Goal: Task Accomplishment & Management: Manage account settings

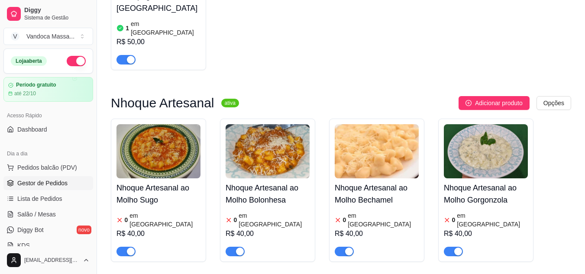
scroll to position [433, 0]
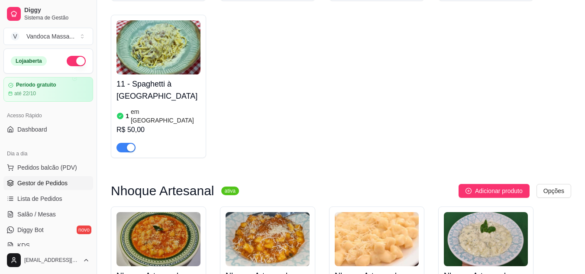
click at [39, 178] on link "Gestor de Pedidos" at bounding box center [48, 183] width 90 height 14
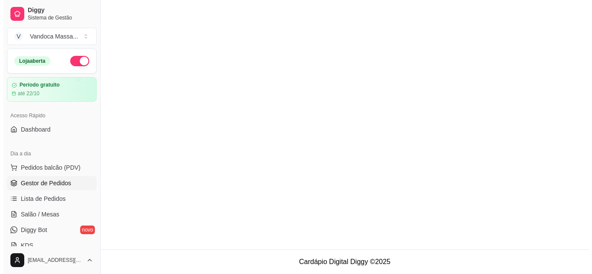
scroll to position [0, 0]
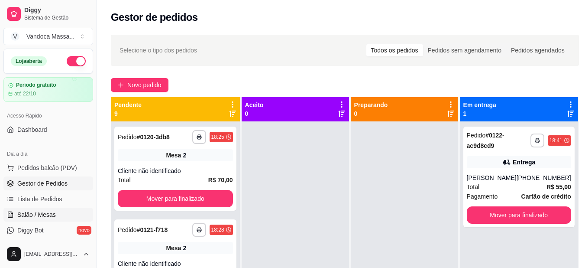
click at [41, 214] on span "Salão / Mesas" at bounding box center [36, 214] width 39 height 9
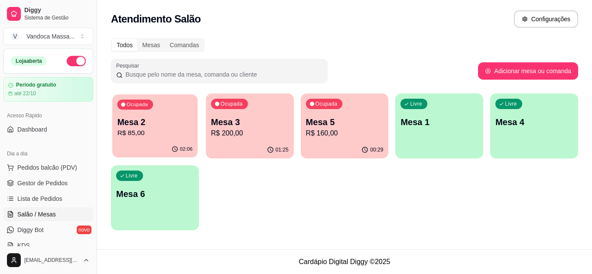
click at [134, 120] on p "Mesa 2" at bounding box center [154, 122] width 75 height 12
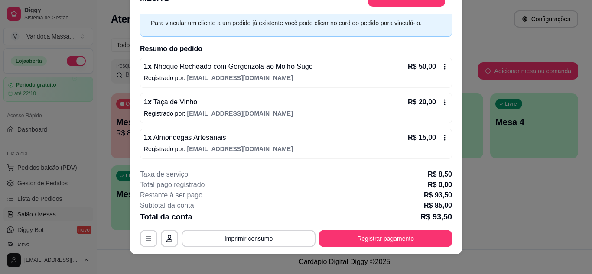
scroll to position [26, 0]
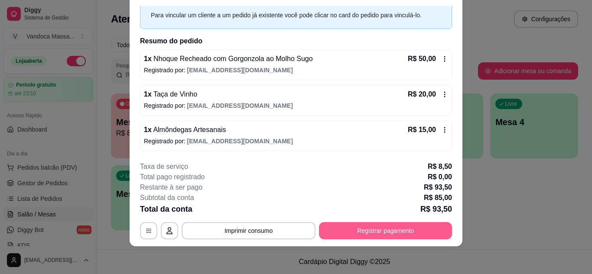
click at [343, 228] on button "Registrar pagamento" at bounding box center [385, 230] width 133 height 17
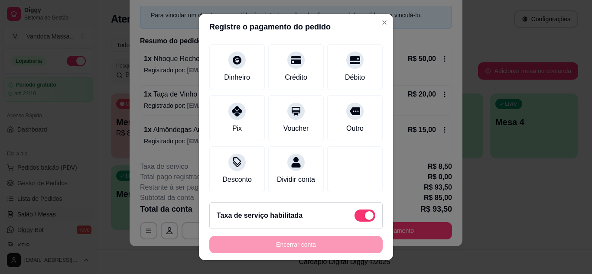
scroll to position [75, 0]
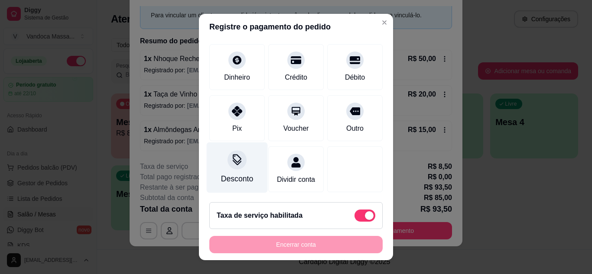
click at [236, 164] on div "Desconto" at bounding box center [237, 167] width 61 height 51
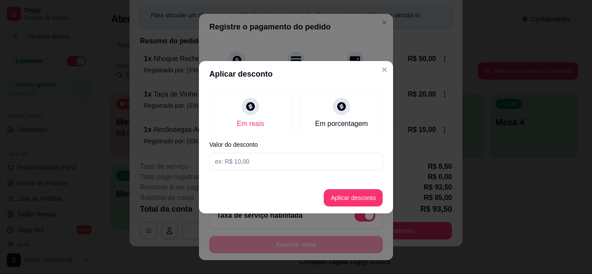
click at [261, 165] on input at bounding box center [295, 161] width 173 height 17
type input "37,50"
click at [368, 202] on button "Aplicar desconto" at bounding box center [353, 197] width 57 height 17
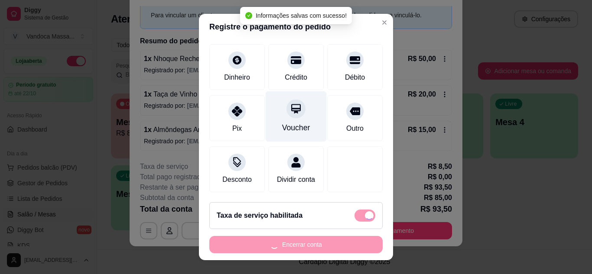
type input "R$ 56,00"
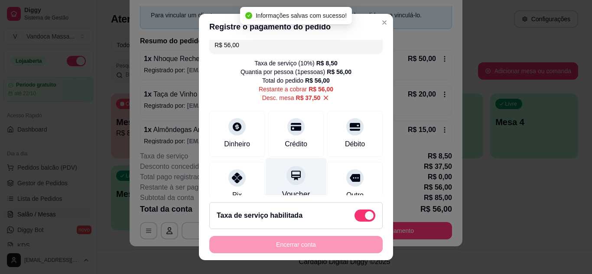
scroll to position [0, 0]
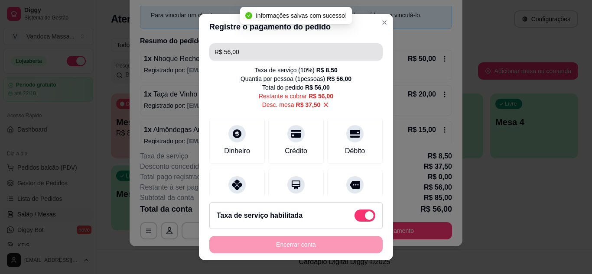
click at [261, 55] on input "R$ 56,00" at bounding box center [295, 51] width 163 height 17
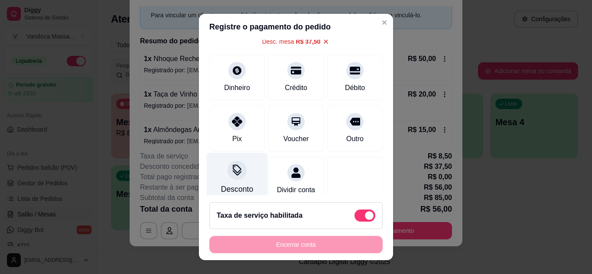
scroll to position [84, 0]
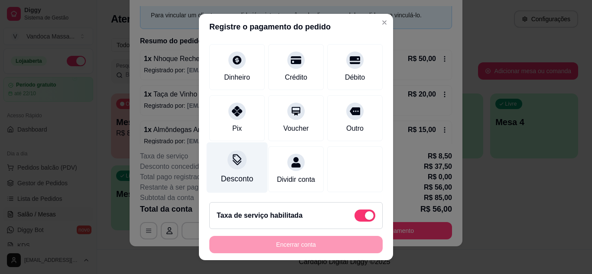
click at [241, 159] on div "Desconto" at bounding box center [237, 167] width 61 height 51
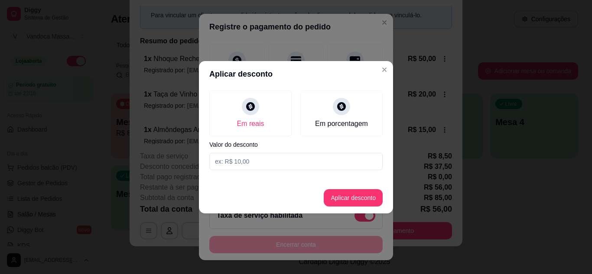
click at [283, 163] on input at bounding box center [295, 161] width 173 height 17
type input "38,50"
click at [357, 207] on footer "Aplicar desconto" at bounding box center [296, 197] width 194 height 31
click at [357, 199] on button "Aplicar desconto" at bounding box center [353, 197] width 59 height 17
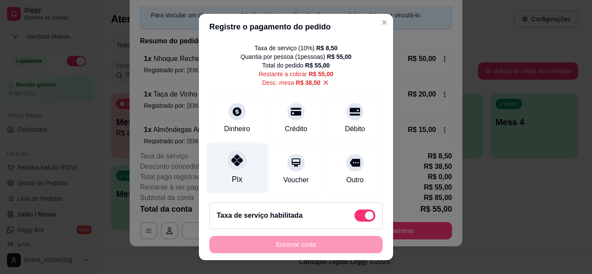
scroll to position [43, 0]
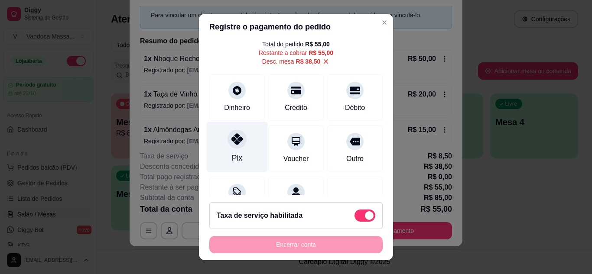
click at [236, 152] on div "Pix" at bounding box center [237, 146] width 61 height 51
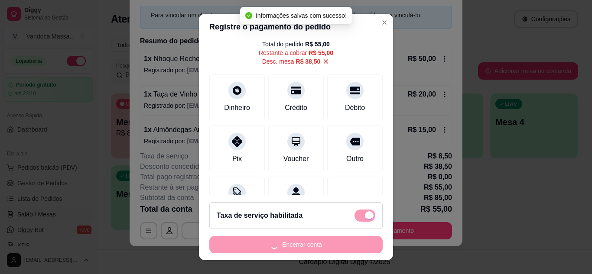
type input "R$ 0,00"
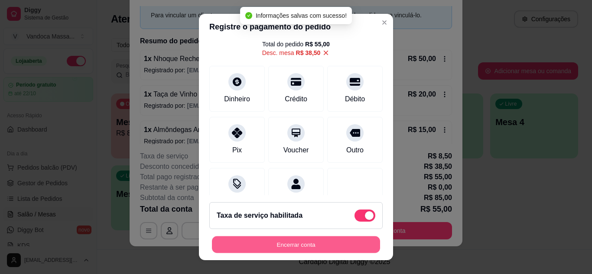
click at [344, 242] on button "Encerrar conta" at bounding box center [296, 244] width 168 height 17
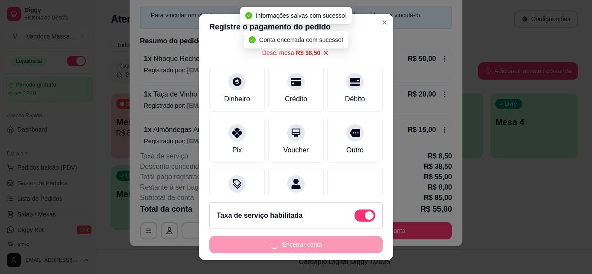
scroll to position [0, 0]
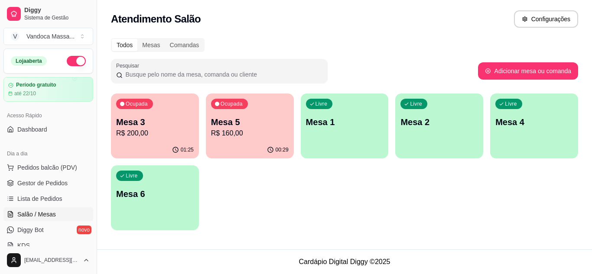
click at [157, 126] on p "Mesa 3" at bounding box center [155, 122] width 78 height 12
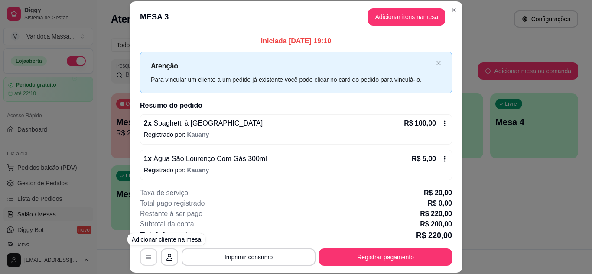
click at [145, 256] on icon "button" at bounding box center [148, 257] width 7 height 7
click at [442, 123] on div "2 x Spaghetti à Carbonara R$ 100,00 Registrado por: Kauany" at bounding box center [296, 129] width 312 height 30
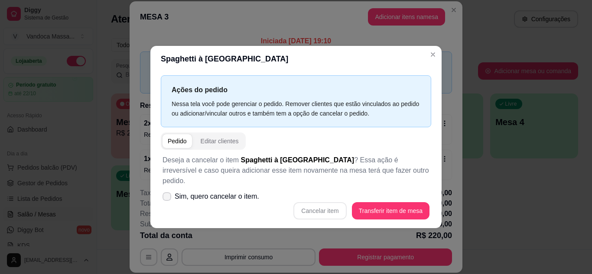
click at [245, 193] on span "Sim, quero cancelar o item." at bounding box center [217, 196] width 84 height 10
click at [168, 198] on input "Sim, quero cancelar o item." at bounding box center [165, 201] width 6 height 6
checkbox input "true"
click at [317, 207] on button "Cancelar item" at bounding box center [319, 210] width 53 height 17
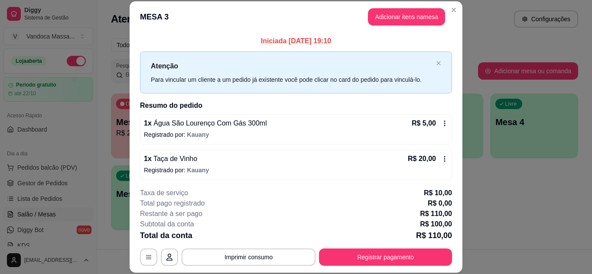
click at [237, 134] on p "Registrado por: [PERSON_NAME]" at bounding box center [296, 134] width 304 height 9
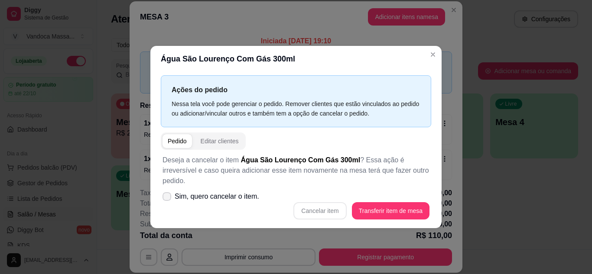
click at [196, 191] on span "Sim, quero cancelar o item." at bounding box center [217, 196] width 84 height 10
click at [168, 198] on input "Sim, quero cancelar o item." at bounding box center [165, 201] width 6 height 6
checkbox input "true"
click at [331, 207] on button "Cancelar item" at bounding box center [319, 210] width 53 height 17
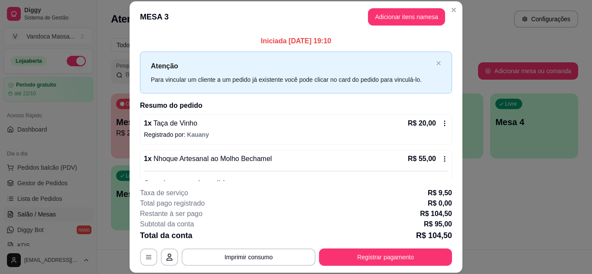
click at [239, 124] on div "1 x Taça de Vinho R$ 20,00" at bounding box center [296, 123] width 304 height 10
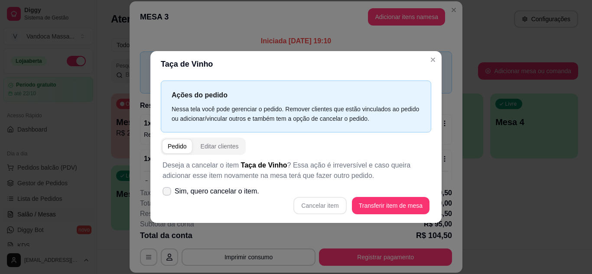
click at [203, 197] on label "Sim, quero cancelar o item." at bounding box center [211, 191] width 104 height 17
click at [168, 197] on input "Sim, quero cancelar o item." at bounding box center [165, 196] width 6 height 6
checkbox input "true"
click at [315, 200] on button "Cancelar item" at bounding box center [319, 205] width 53 height 17
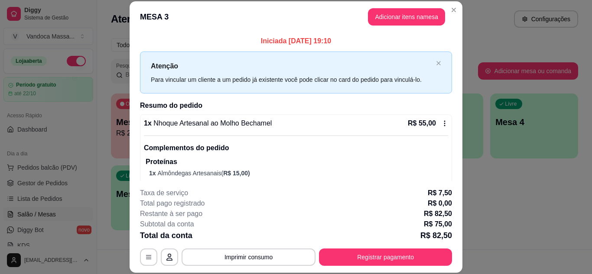
click at [268, 122] on div "1 x Nhoque Artesanal ao Molho Bechamel R$ 55,00" at bounding box center [296, 123] width 304 height 10
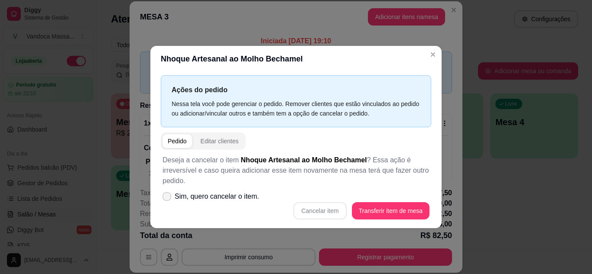
click at [232, 202] on span "Sim, quero cancelar o item." at bounding box center [217, 196] width 84 height 10
click at [168, 202] on input "Sim, quero cancelar o item." at bounding box center [165, 201] width 6 height 6
checkbox input "true"
click at [323, 213] on button "Cancelar item" at bounding box center [319, 210] width 53 height 17
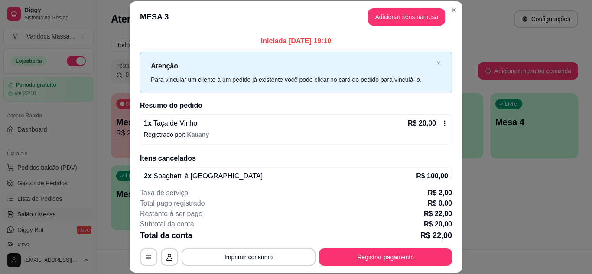
click at [256, 120] on div "1 x Taça de Vinho R$ 20,00" at bounding box center [296, 123] width 304 height 10
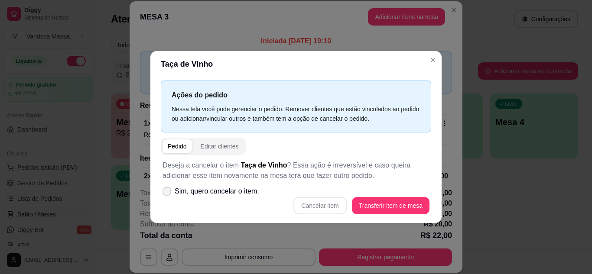
click at [241, 198] on label "Sim, quero cancelar o item." at bounding box center [211, 191] width 104 height 17
click at [168, 198] on input "Sim, quero cancelar o item." at bounding box center [165, 196] width 6 height 6
checkbox input "true"
click at [318, 204] on button "Cancelar item" at bounding box center [319, 205] width 53 height 17
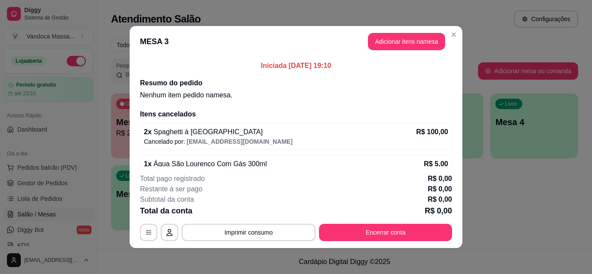
click at [246, 139] on span "[EMAIL_ADDRESS][DOMAIN_NAME]" at bounding box center [240, 141] width 106 height 7
click at [266, 136] on div "2 x Spaghetti à Carbonara R$ 100,00" at bounding box center [296, 132] width 304 height 10
click at [360, 134] on div "2 x Spaghetti à Carbonara R$ 100,00" at bounding box center [296, 132] width 304 height 10
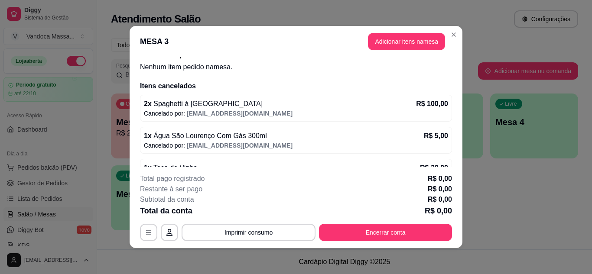
scroll to position [43, 0]
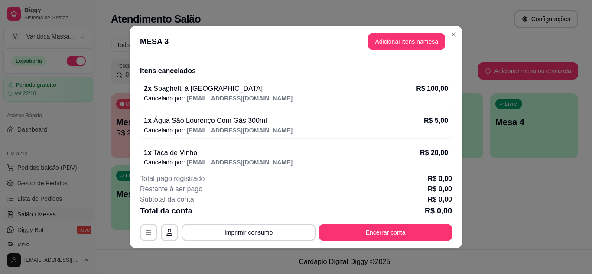
click at [273, 128] on p "Cancelado por: [EMAIL_ADDRESS][DOMAIN_NAME]" at bounding box center [296, 130] width 304 height 9
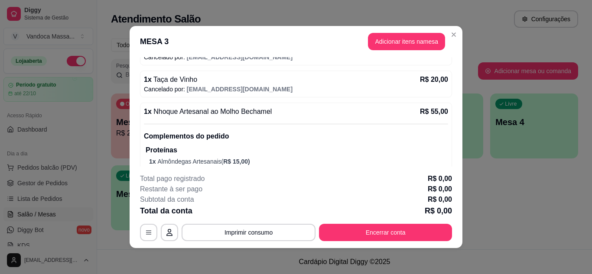
scroll to position [164, 0]
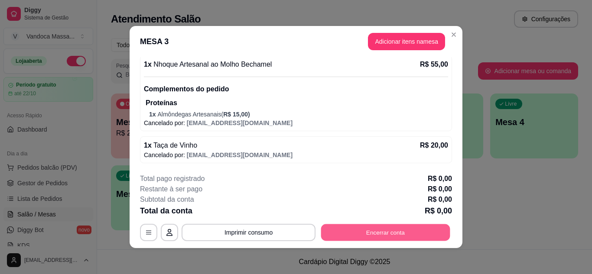
click at [368, 232] on button "Encerrar conta" at bounding box center [385, 232] width 129 height 17
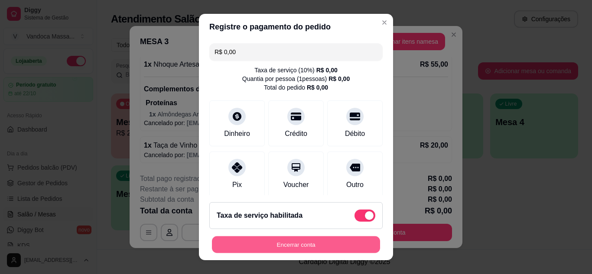
click at [314, 243] on button "Encerrar conta" at bounding box center [296, 244] width 168 height 17
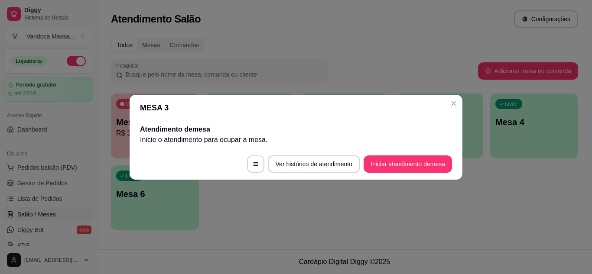
scroll to position [0, 0]
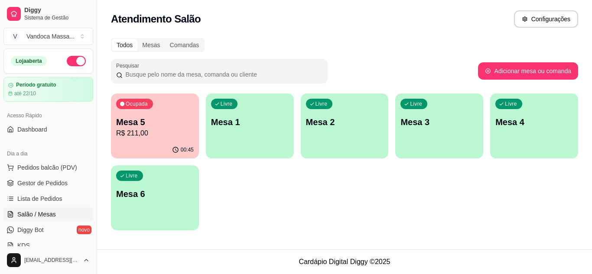
click at [158, 111] on div "Ocupada Mesa 5 R$ 211,00" at bounding box center [155, 118] width 88 height 48
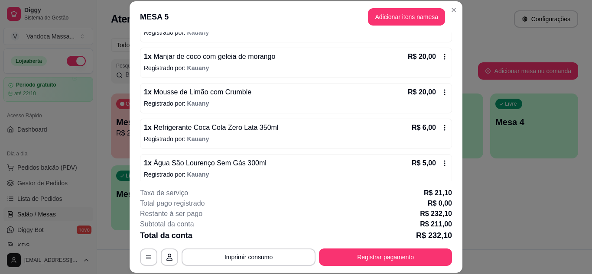
scroll to position [236, 0]
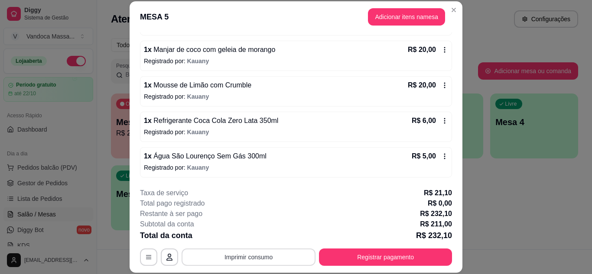
click at [286, 261] on button "Imprimir consumo" at bounding box center [248, 257] width 134 height 17
click at [514, 186] on div "MESA 5 Adicionar itens na mesa Iniciada [DATE] 20:10 Atenção Para vincular um c…" at bounding box center [296, 137] width 592 height 274
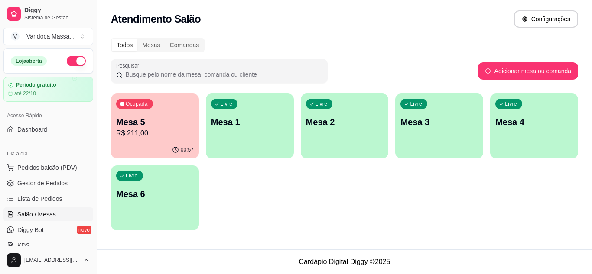
click at [181, 111] on div "Ocupada Mesa 5 R$ 211,00" at bounding box center [155, 118] width 88 height 48
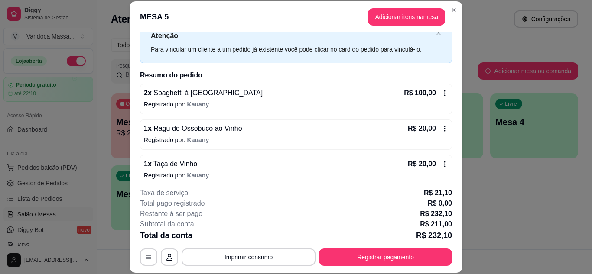
scroll to position [0, 0]
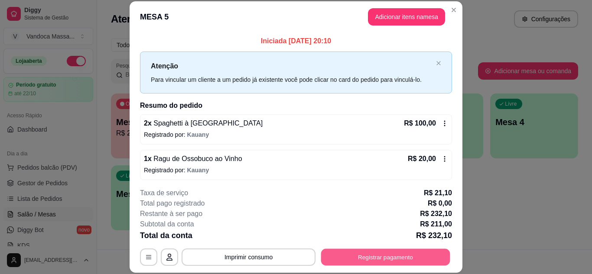
click at [373, 254] on button "Registrar pagamento" at bounding box center [385, 257] width 129 height 17
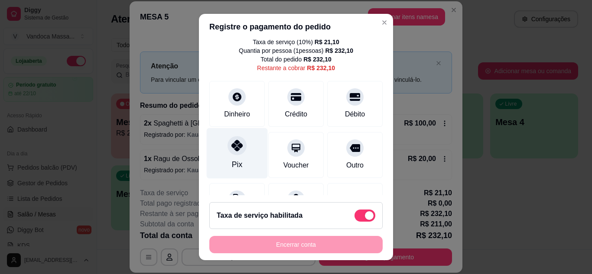
scroll to position [43, 0]
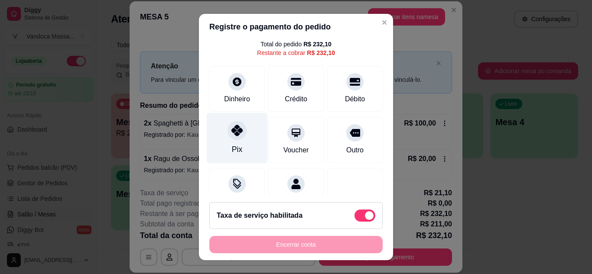
click at [251, 125] on div "Pix" at bounding box center [237, 138] width 61 height 51
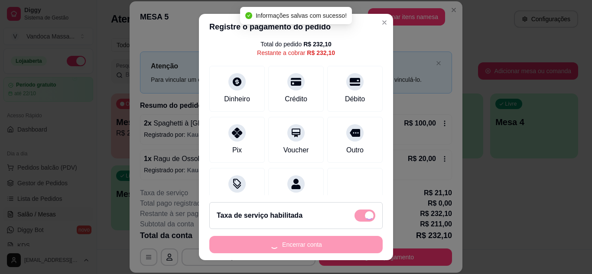
type input "R$ 0,00"
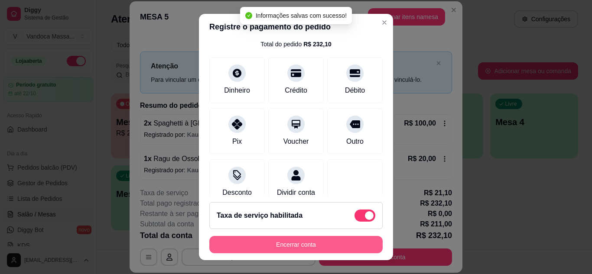
click at [326, 246] on button "Encerrar conta" at bounding box center [295, 244] width 173 height 17
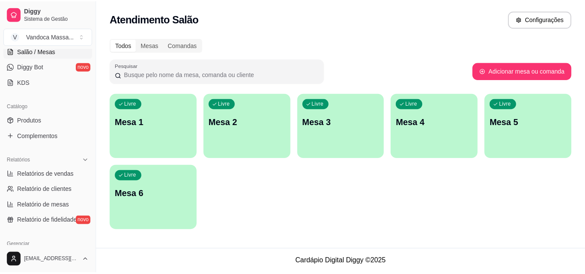
scroll to position [173, 0]
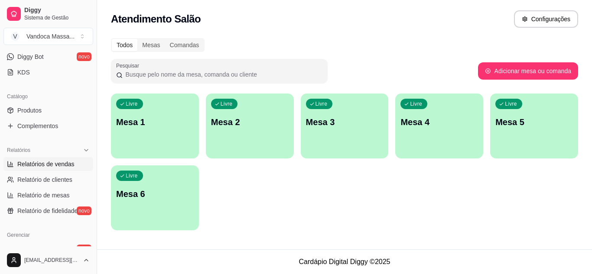
click at [58, 165] on span "Relatórios de vendas" at bounding box center [45, 164] width 57 height 9
select select "ALL"
select select "0"
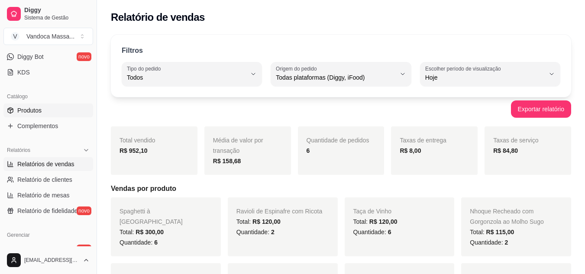
click at [59, 110] on link "Produtos" at bounding box center [48, 111] width 90 height 14
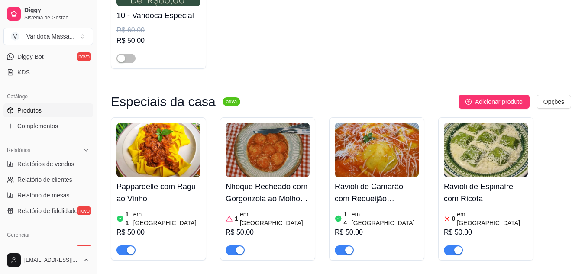
scroll to position [217, 0]
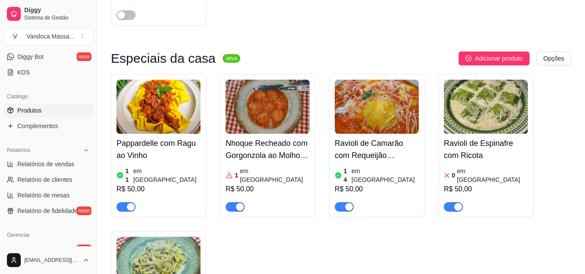
click at [451, 202] on span "button" at bounding box center [453, 207] width 19 height 10
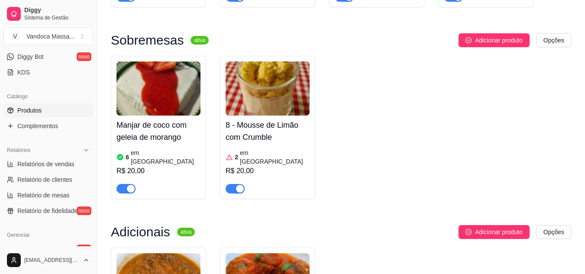
scroll to position [996, 0]
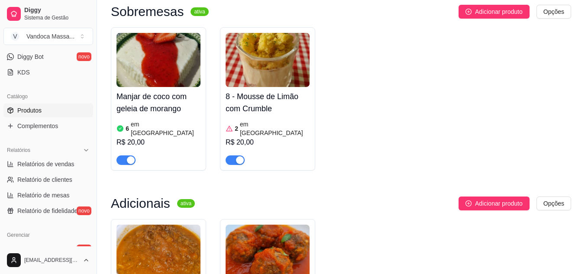
click at [236, 156] on div "button" at bounding box center [240, 160] width 8 height 8
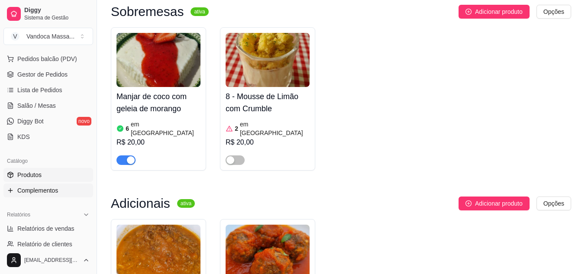
scroll to position [0, 0]
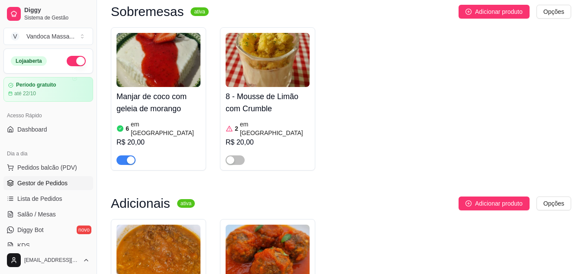
click at [48, 188] on link "Gestor de Pedidos" at bounding box center [48, 183] width 90 height 14
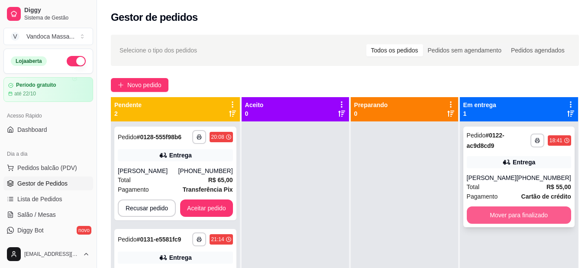
click at [520, 213] on button "Mover para finalizado" at bounding box center [519, 214] width 104 height 17
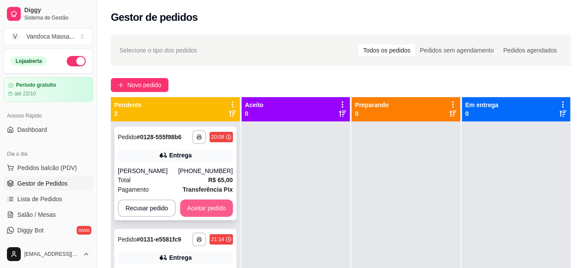
click at [212, 207] on button "Aceitar pedido" at bounding box center [206, 207] width 53 height 17
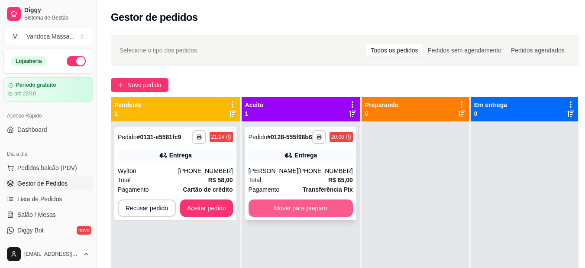
click at [307, 217] on button "Mover para preparo" at bounding box center [301, 207] width 104 height 17
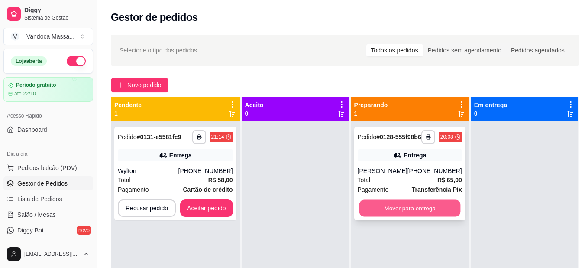
click at [398, 217] on button "Mover para entrega" at bounding box center [409, 208] width 101 height 17
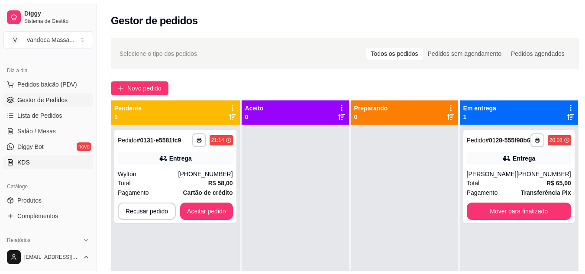
scroll to position [130, 0]
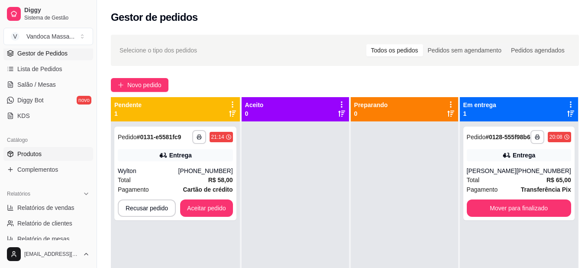
click at [53, 156] on link "Produtos" at bounding box center [48, 154] width 90 height 14
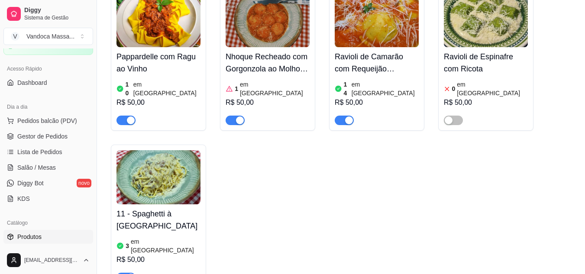
scroll to position [43, 0]
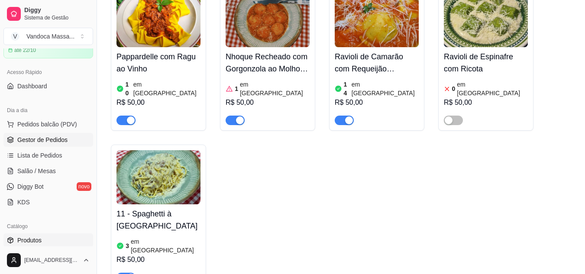
click at [53, 137] on span "Gestor de Pedidos" at bounding box center [42, 140] width 50 height 9
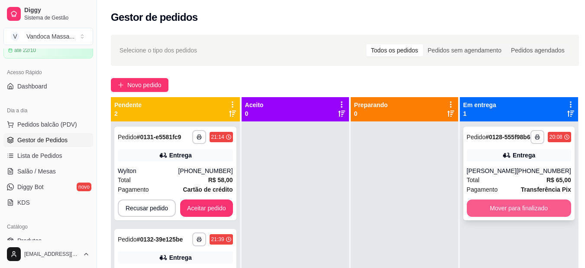
click at [511, 217] on button "Mover para finalizado" at bounding box center [519, 207] width 104 height 17
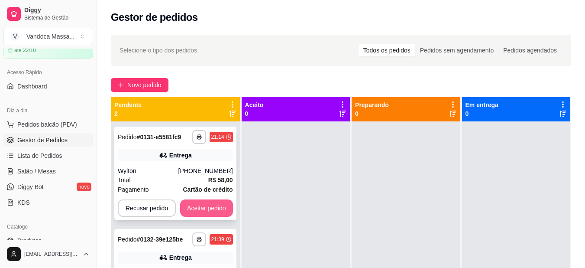
click at [225, 210] on button "Aceitar pedido" at bounding box center [206, 207] width 53 height 17
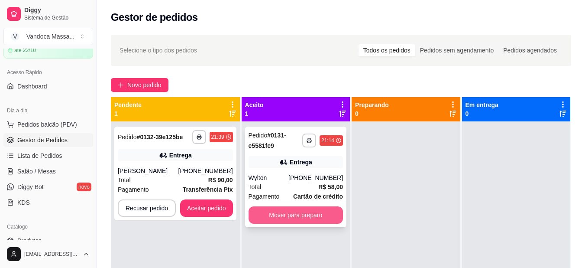
click at [299, 219] on button "Mover para preparo" at bounding box center [296, 214] width 94 height 17
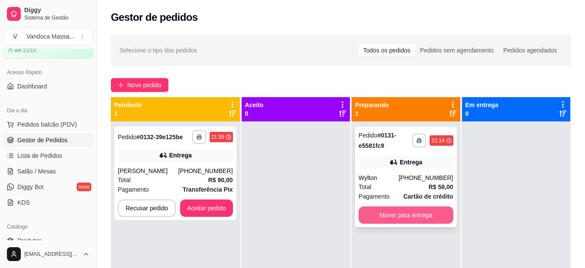
click at [416, 218] on button "Mover para entrega" at bounding box center [406, 214] width 94 height 17
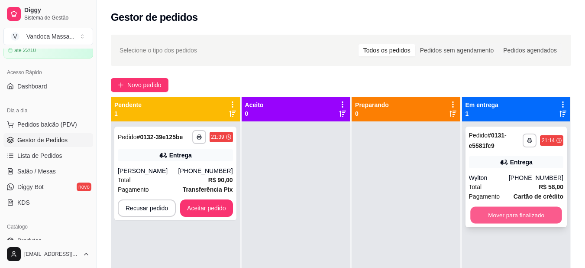
click at [503, 220] on button "Mover para finalizado" at bounding box center [516, 215] width 92 height 17
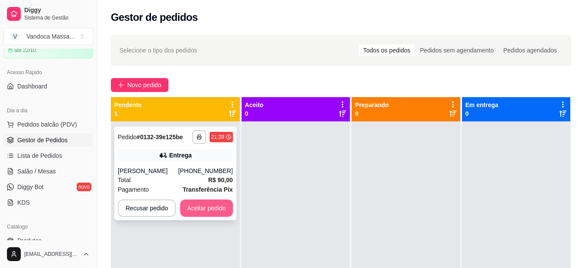
click at [207, 208] on button "Aceitar pedido" at bounding box center [206, 207] width 53 height 17
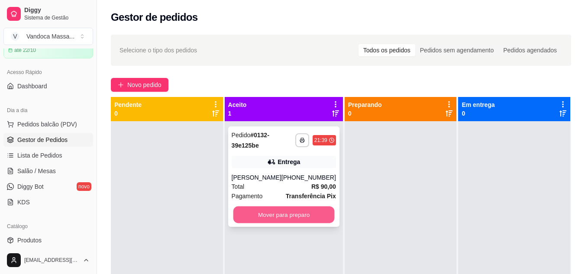
click at [304, 220] on button "Mover para preparo" at bounding box center [283, 215] width 101 height 17
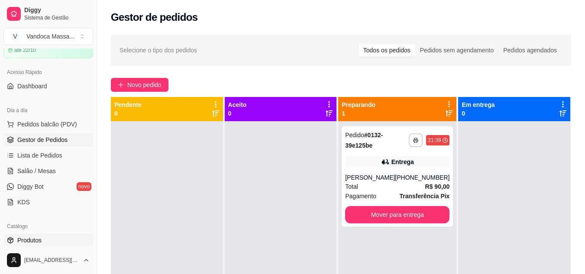
click at [37, 237] on span "Produtos" at bounding box center [29, 240] width 24 height 9
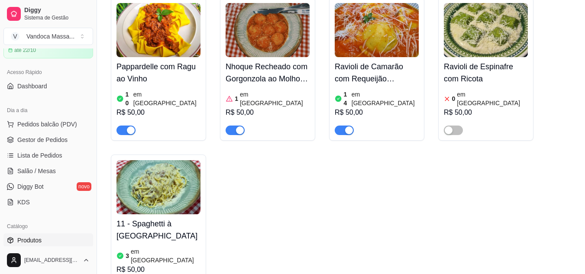
scroll to position [303, 0]
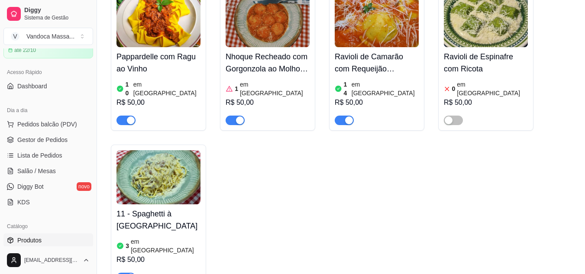
click at [471, 81] on article "em [GEOGRAPHIC_DATA]" at bounding box center [492, 88] width 71 height 17
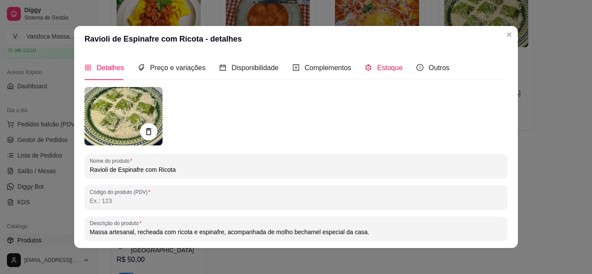
click at [377, 68] on span "Estoque" at bounding box center [390, 67] width 26 height 7
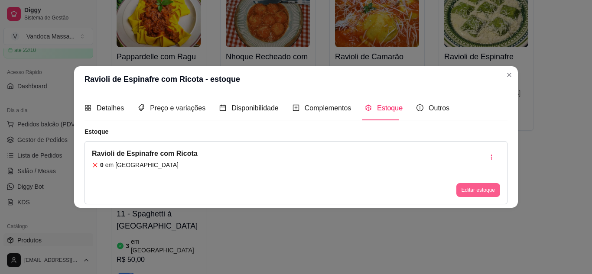
click at [488, 190] on button "Editar estoque" at bounding box center [478, 190] width 44 height 14
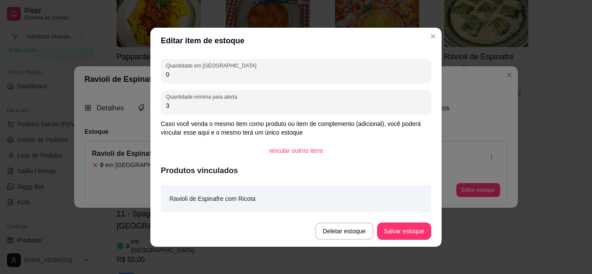
click at [196, 78] on input "0" at bounding box center [296, 74] width 260 height 9
type input "5"
click at [402, 232] on button "Salvar estoque" at bounding box center [404, 231] width 54 height 17
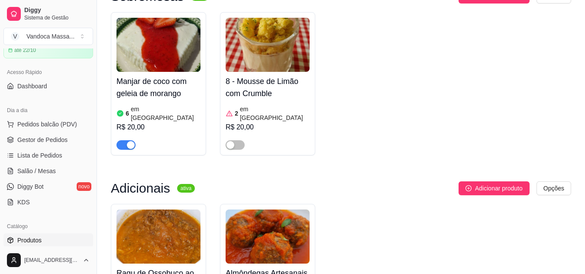
scroll to position [996, 0]
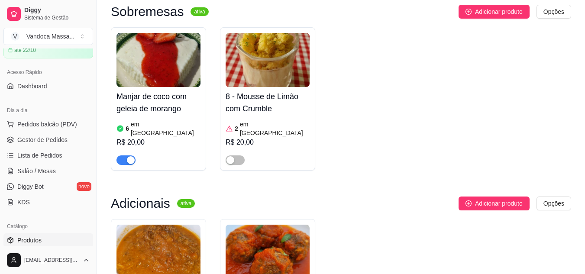
click at [257, 120] on article "em [GEOGRAPHIC_DATA]" at bounding box center [275, 128] width 70 height 17
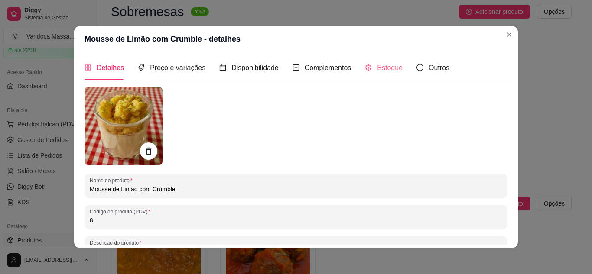
click at [371, 74] on div "Estoque" at bounding box center [384, 67] width 38 height 25
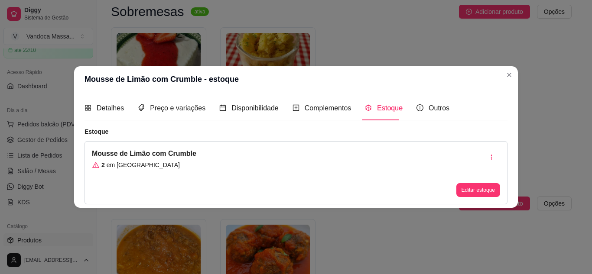
click at [317, 156] on div "Mousse de Limão com Crumble 2 em estoque Editar estoque" at bounding box center [295, 172] width 423 height 63
click at [482, 196] on button "Editar estoque" at bounding box center [478, 190] width 44 height 14
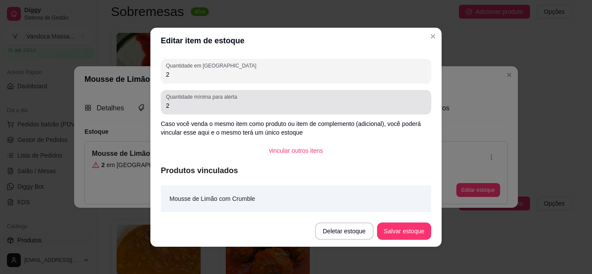
click at [298, 90] on div "Quantidade mínima para alerta 2" at bounding box center [296, 102] width 270 height 24
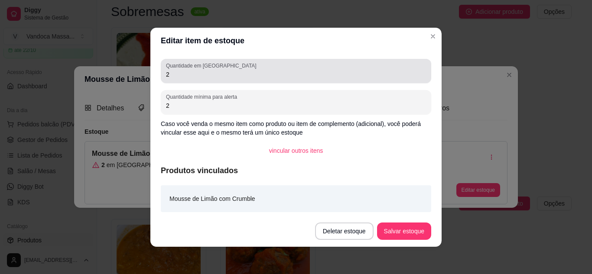
click at [299, 83] on div "Quantidade em estoque 2" at bounding box center [296, 71] width 270 height 24
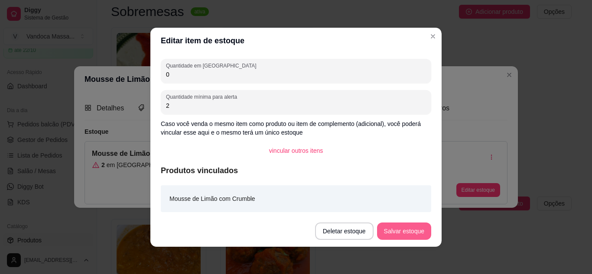
type input "0"
click at [410, 233] on button "Salvar estoque" at bounding box center [404, 231] width 54 height 17
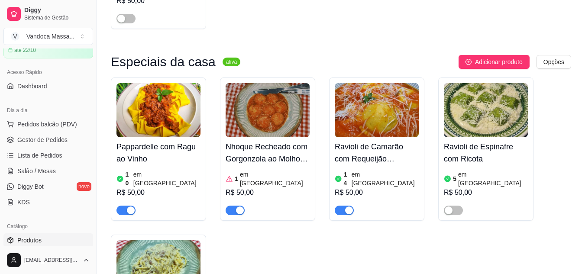
scroll to position [173, 0]
